Goal: Task Accomplishment & Management: Manage account settings

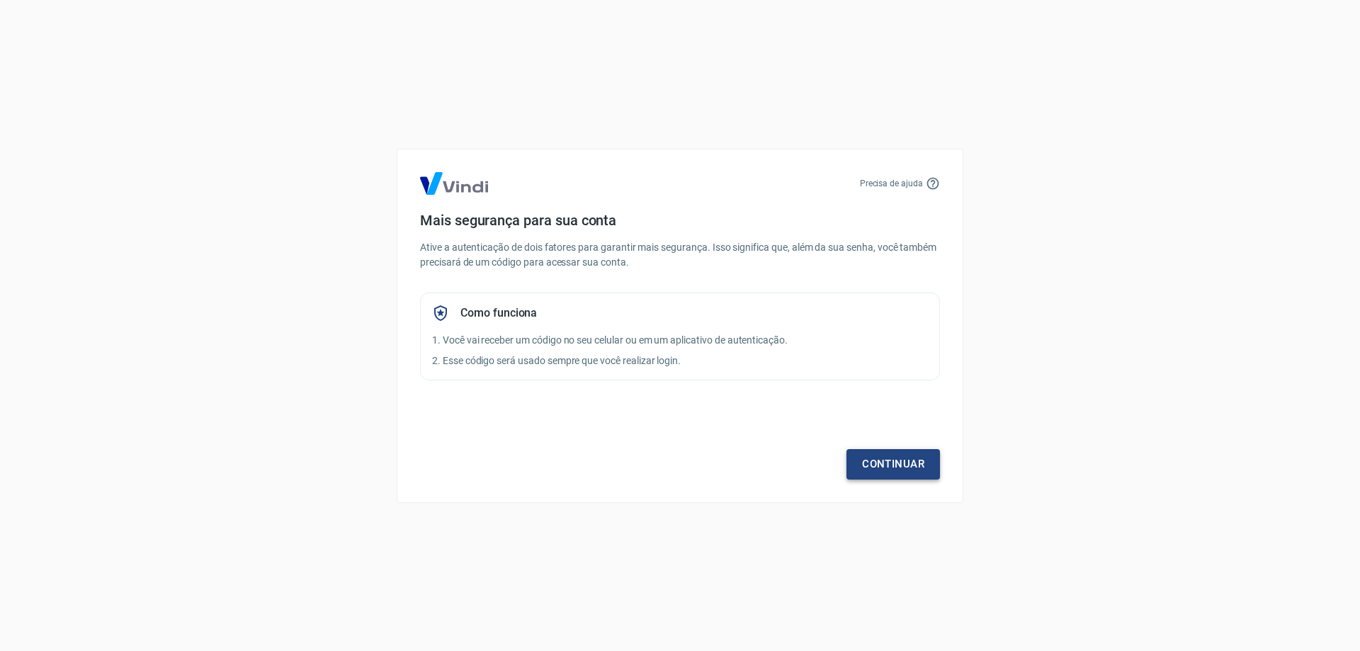
click at [872, 460] on link "Continuar" at bounding box center [894, 464] width 94 height 30
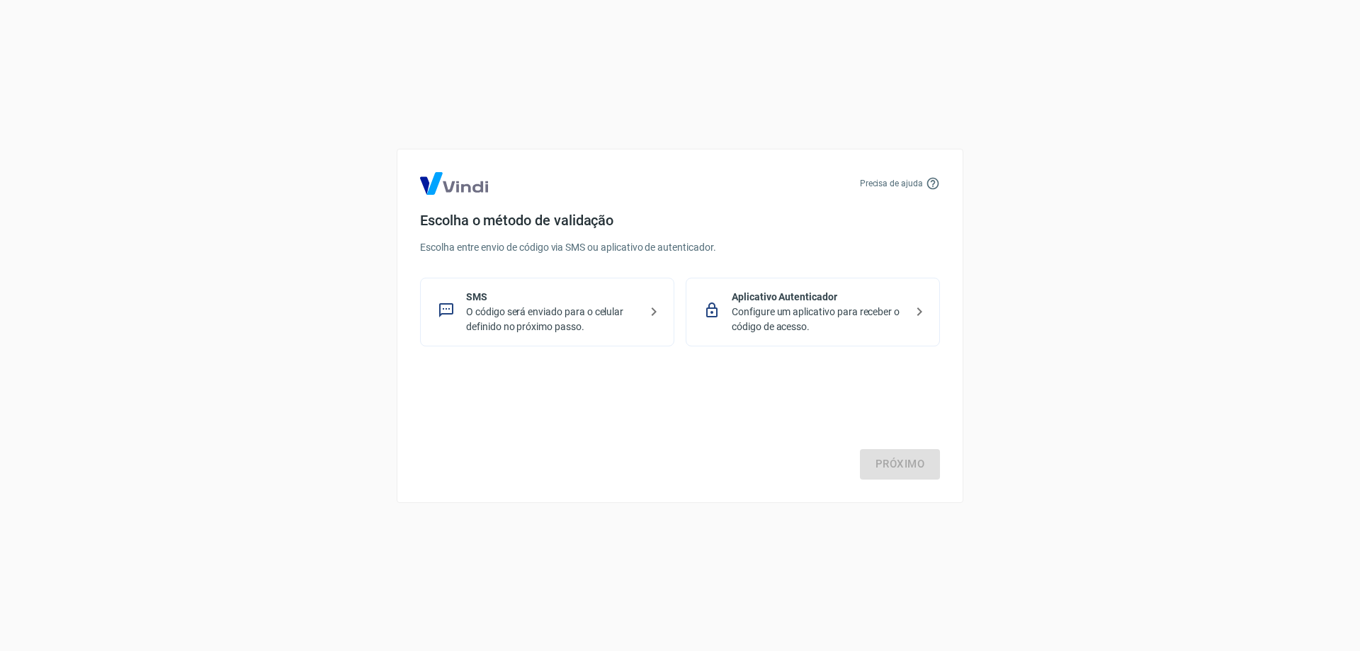
click at [897, 303] on p "Aplicativo Autenticador" at bounding box center [819, 297] width 174 height 15
click at [913, 465] on link "Próximo" at bounding box center [900, 464] width 80 height 30
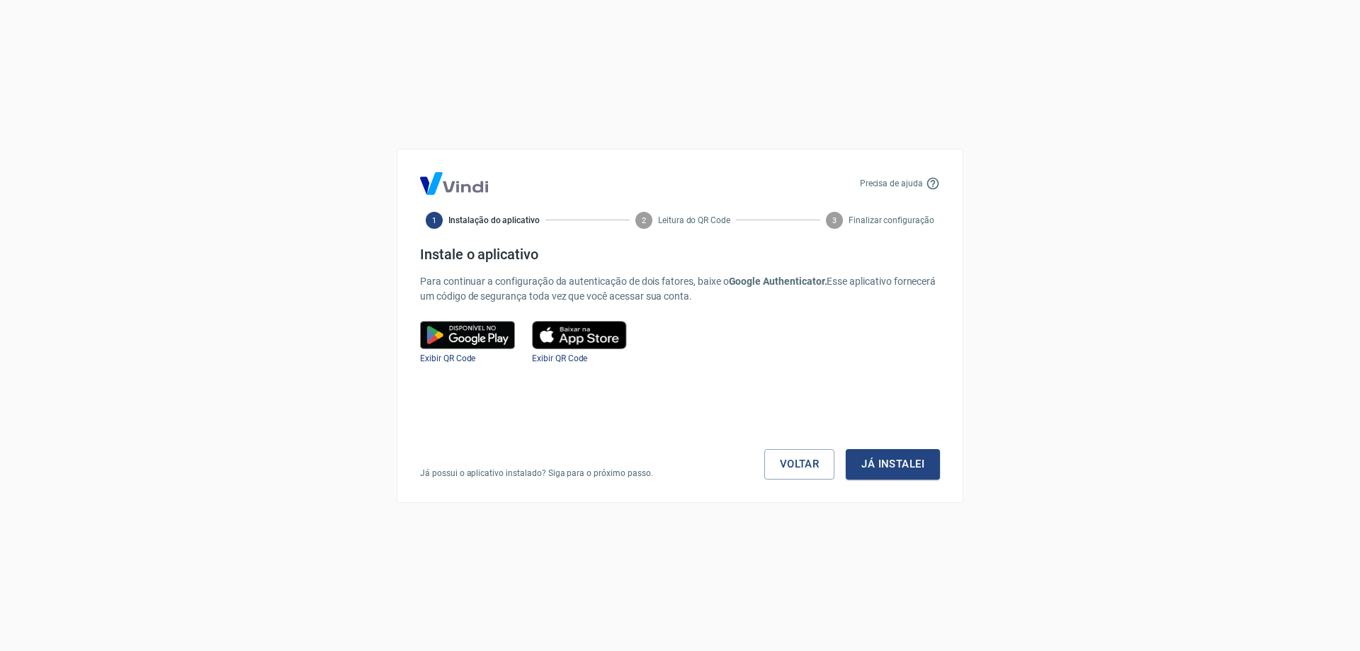
click at [913, 465] on button "Já instalei" at bounding box center [893, 464] width 94 height 30
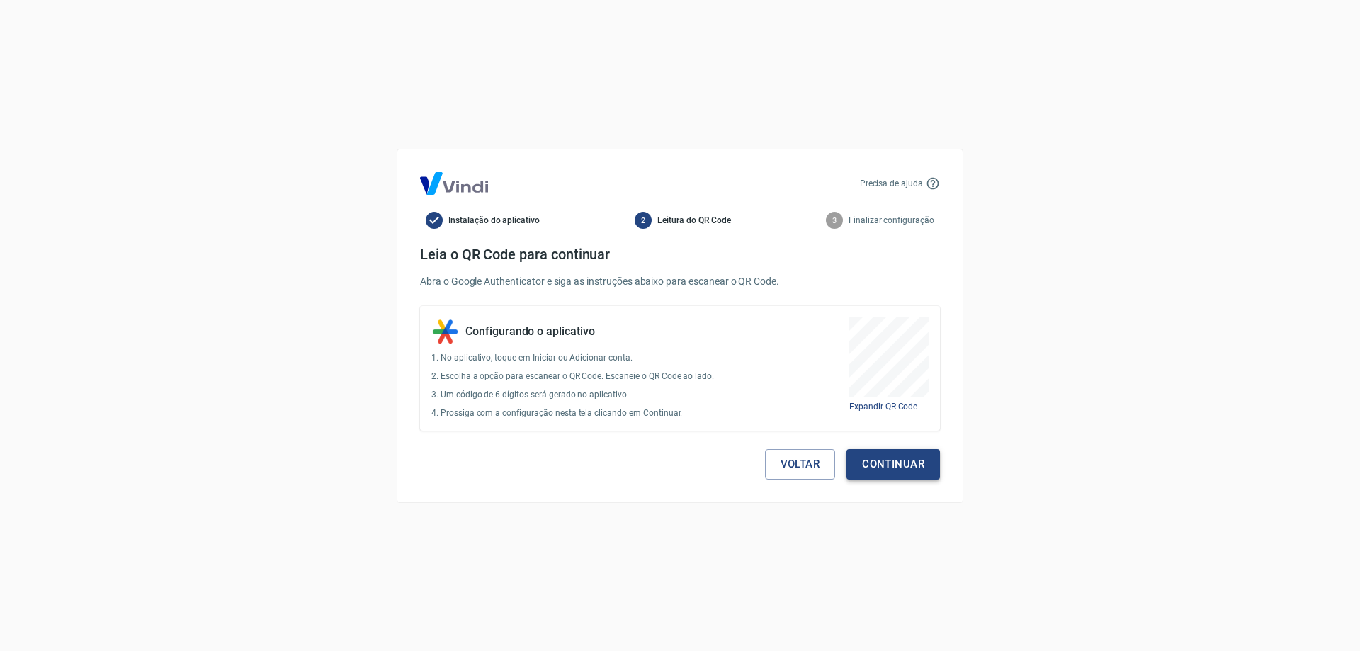
click at [904, 462] on button "Continuar" at bounding box center [894, 464] width 94 height 30
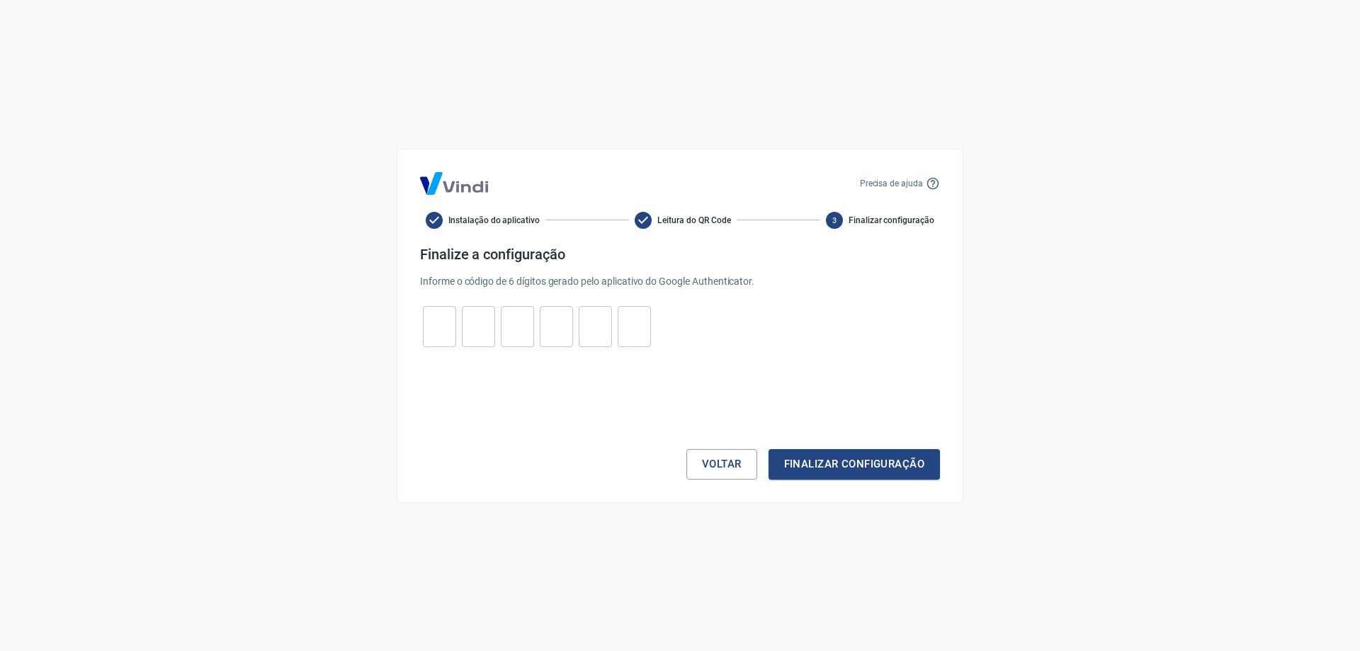
click at [428, 296] on form "Finalize a configuração Informe o código de 6 dígitos gerado pelo aplicativo do…" at bounding box center [680, 363] width 520 height 234
click at [442, 323] on input "tel" at bounding box center [439, 326] width 33 height 30
type input "4"
type input "6"
type input "1"
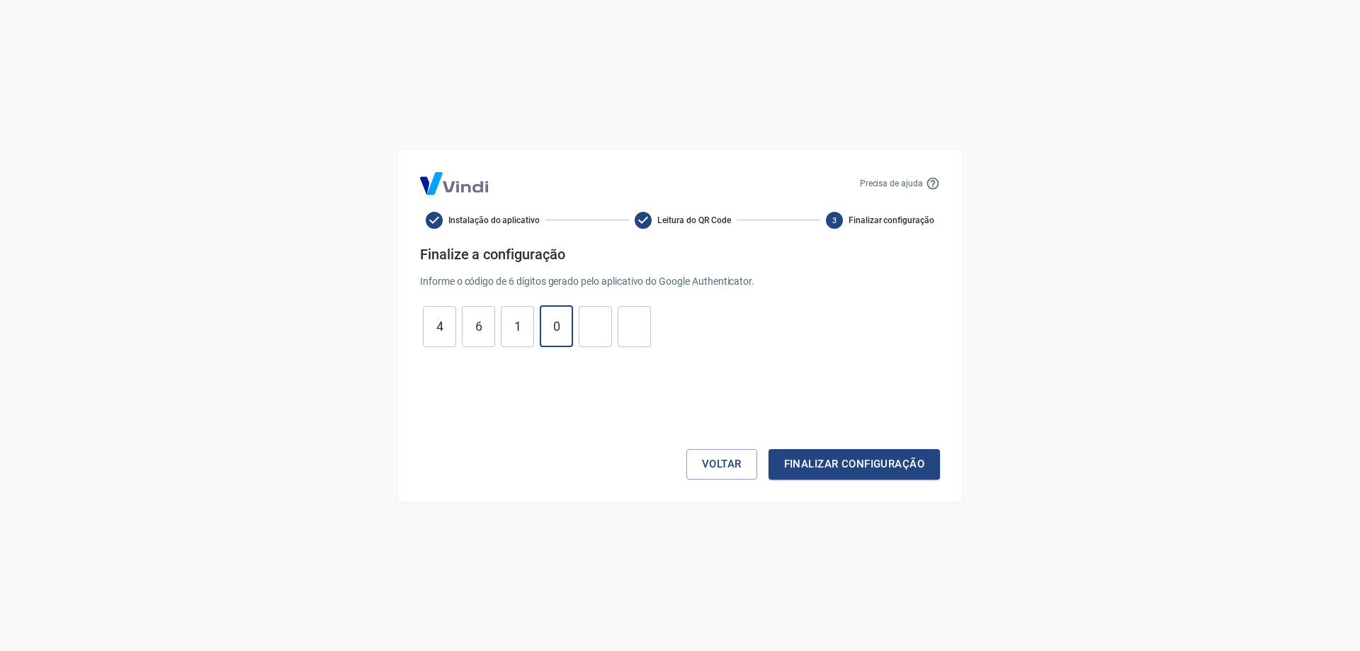
type input "0"
type input "7"
type input "6"
click at [793, 450] on button "Finalizar configuração" at bounding box center [854, 464] width 171 height 30
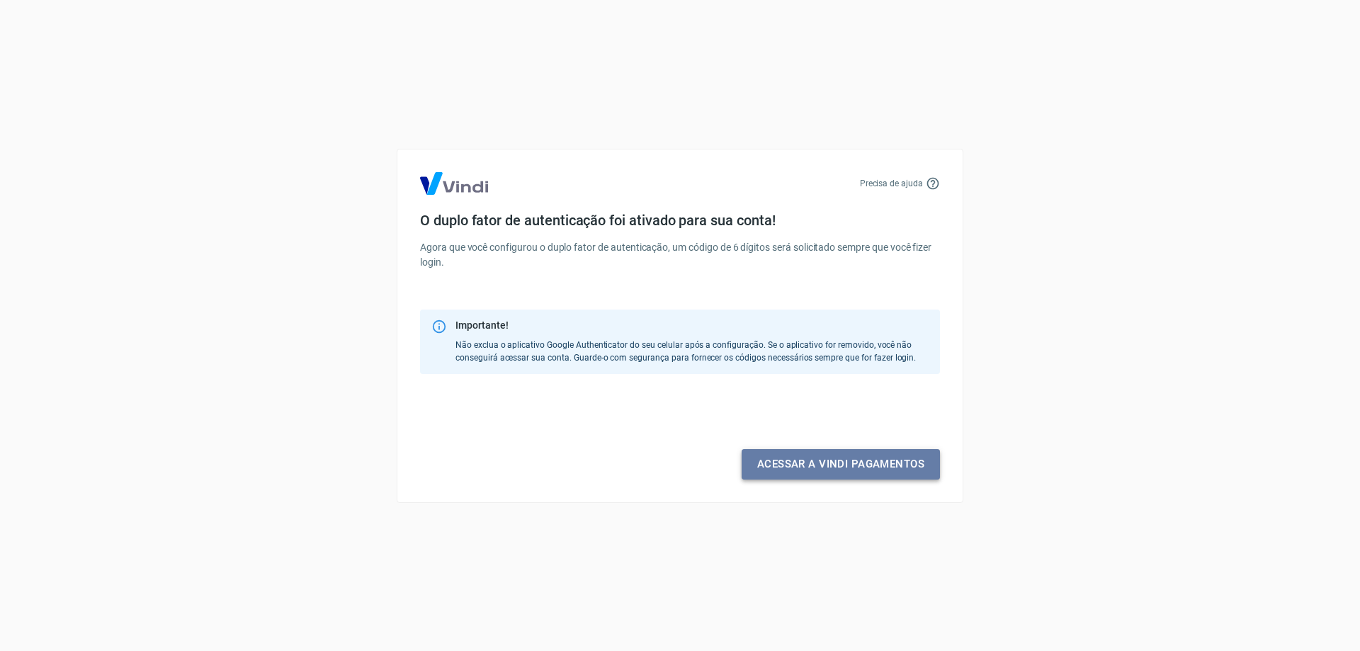
click at [874, 462] on link "Acessar a Vindi pagamentos" at bounding box center [841, 464] width 198 height 30
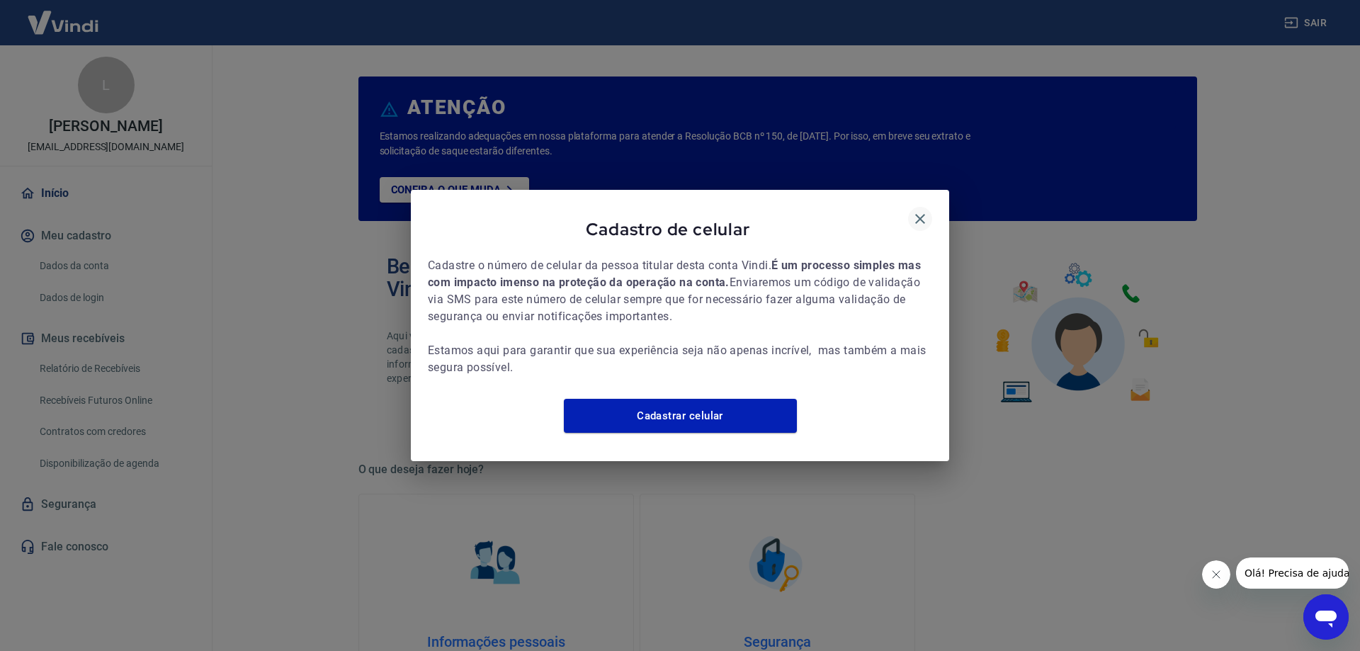
click at [917, 220] on button "button" at bounding box center [920, 219] width 24 height 24
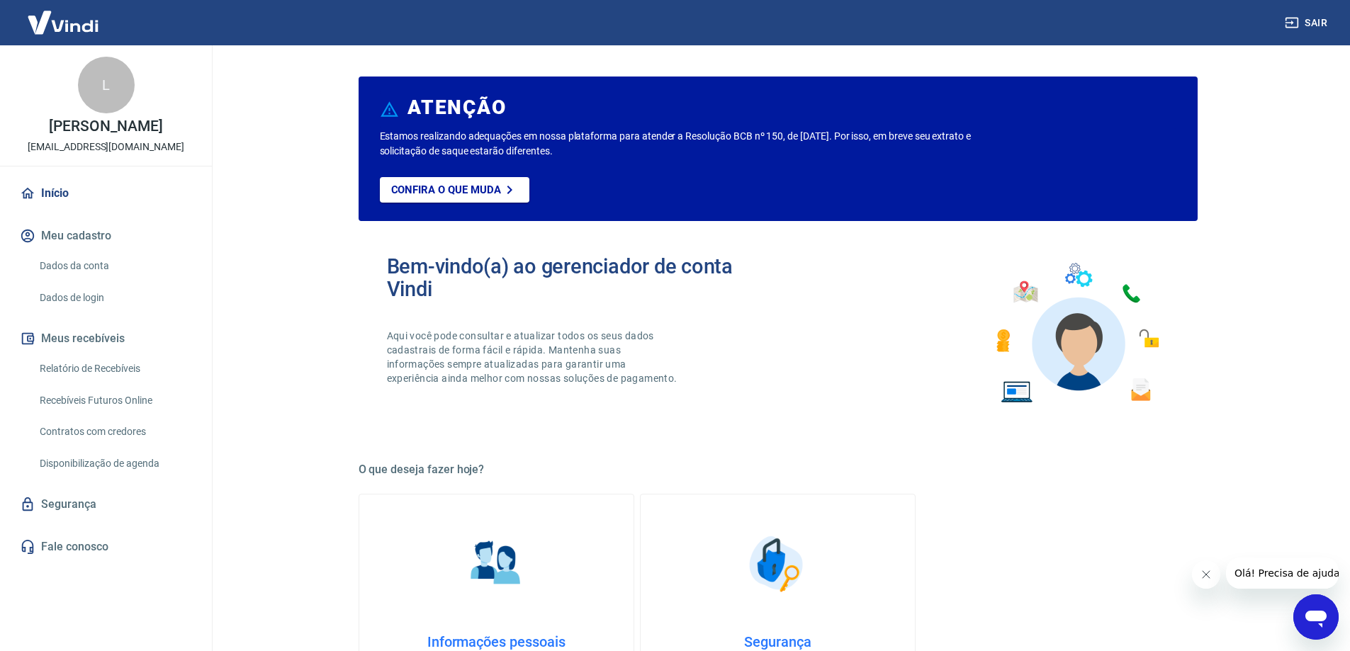
click at [1303, 12] on button "Sair" at bounding box center [1307, 23] width 51 height 26
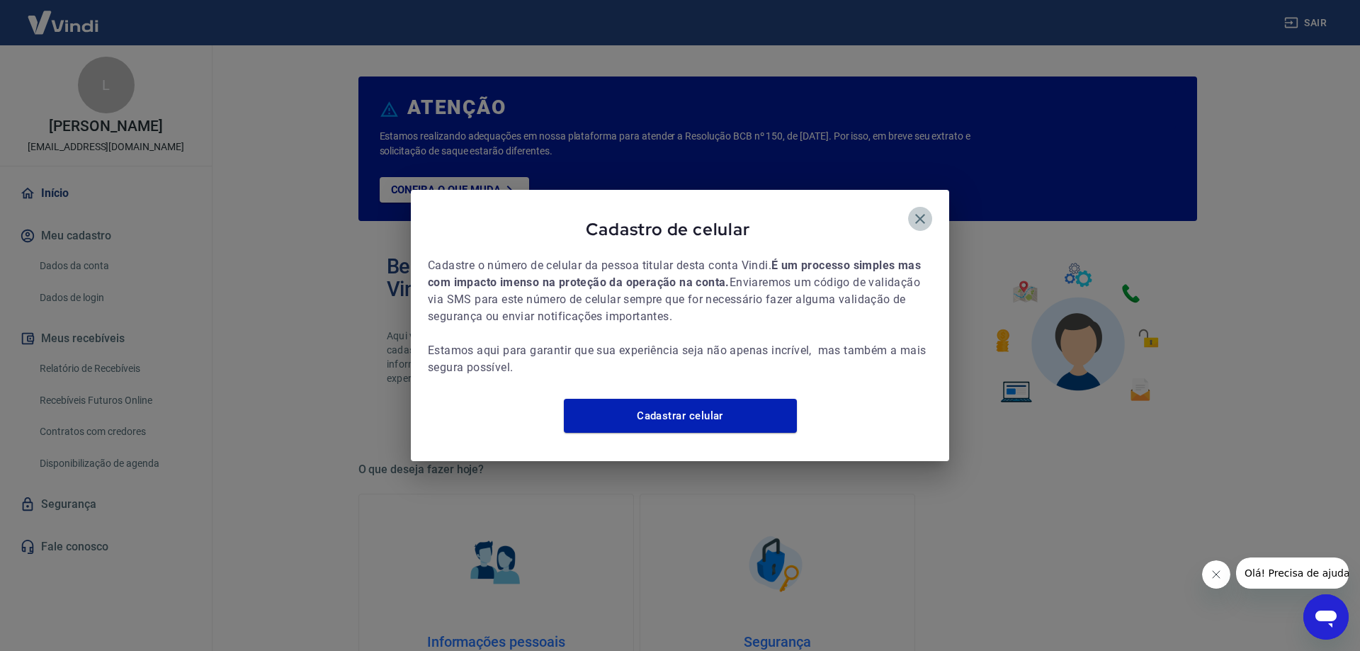
click at [920, 210] on icon "button" at bounding box center [920, 218] width 17 height 17
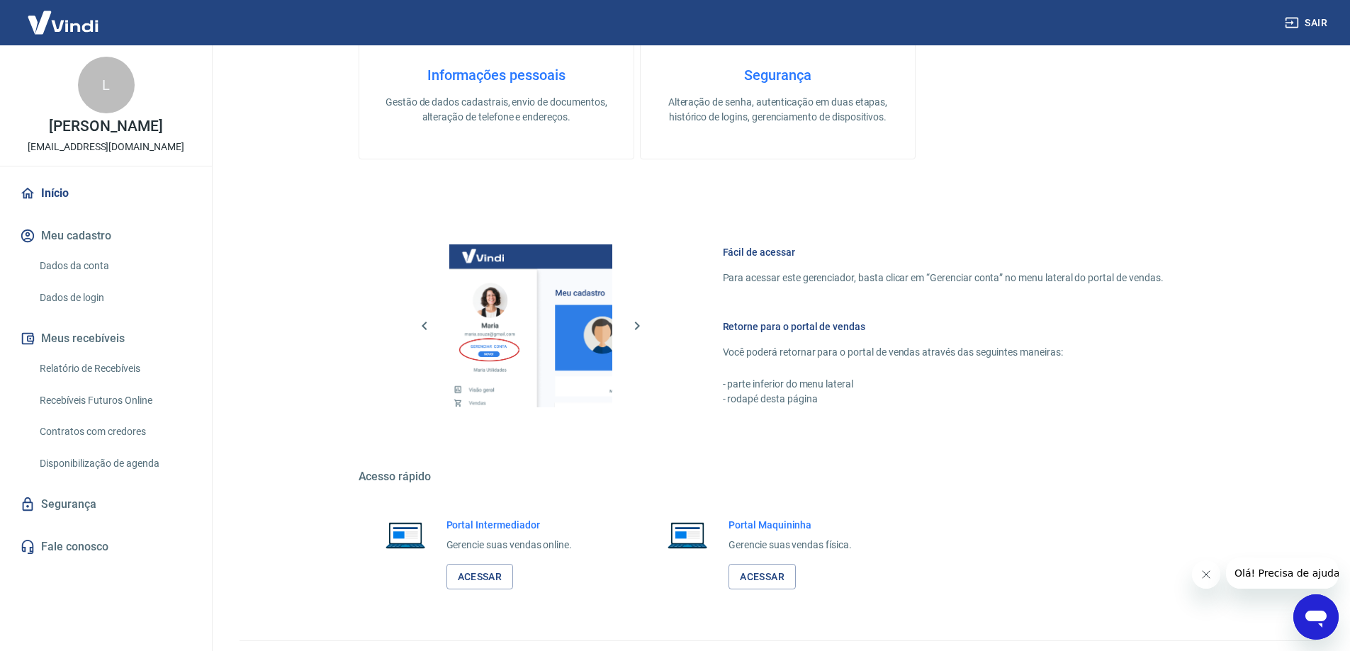
scroll to position [600, 0]
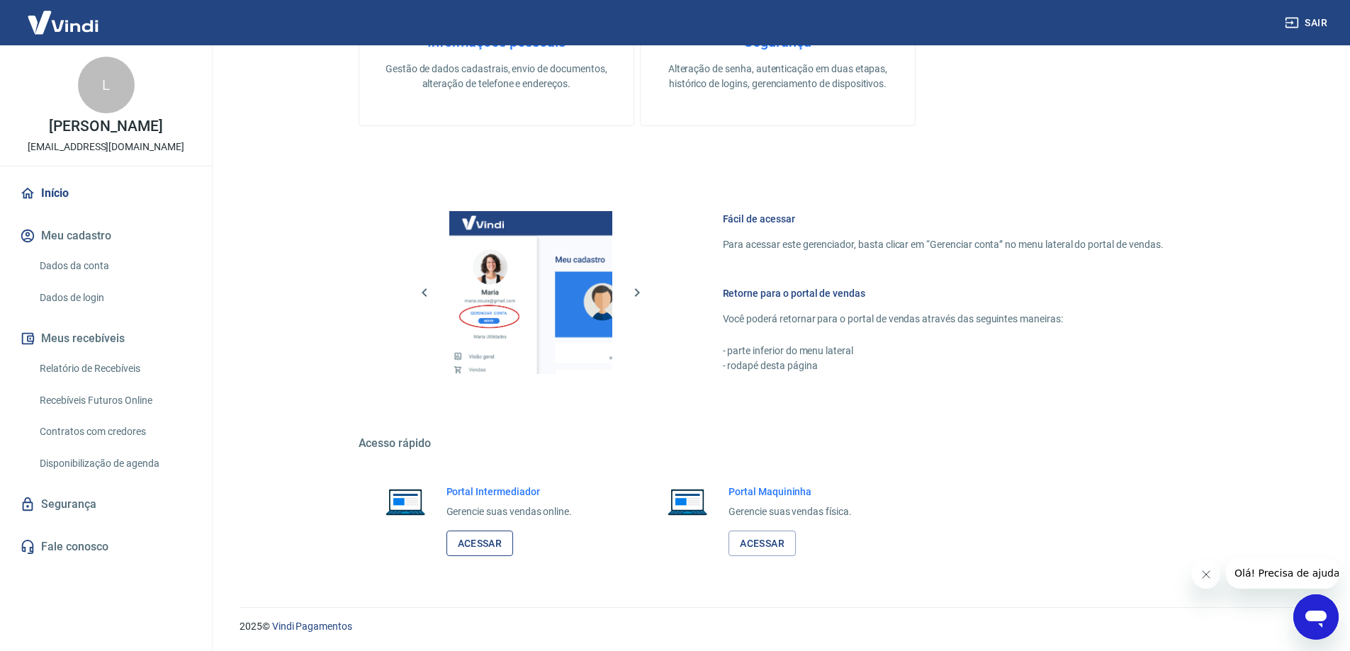
click at [494, 545] on link "Acessar" at bounding box center [479, 544] width 67 height 26
